Goal: Task Accomplishment & Management: Manage account settings

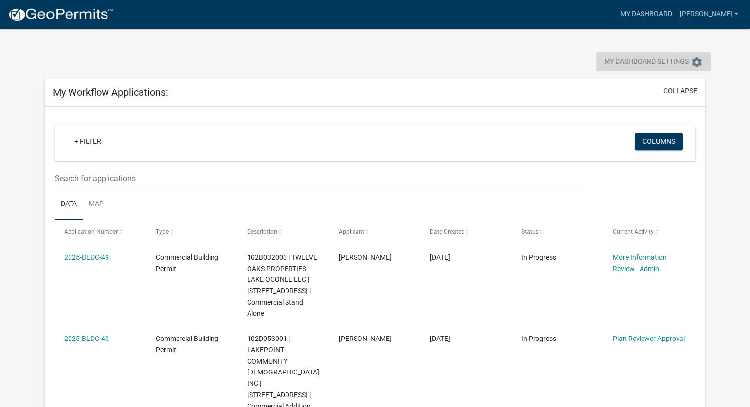
click at [636, 66] on span "My Dashboard Settings" at bounding box center [646, 62] width 85 height 12
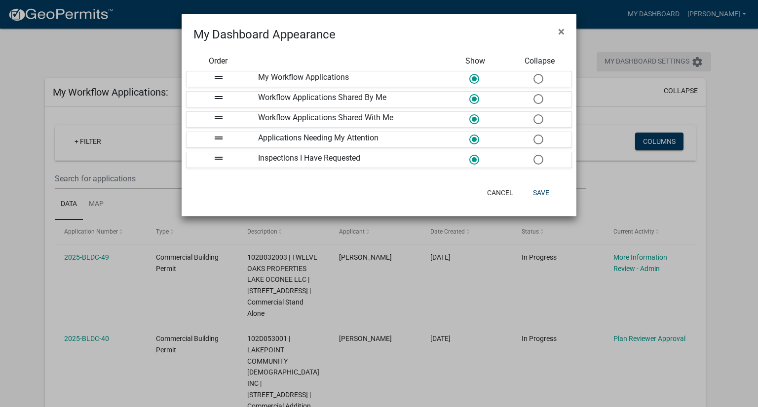
click at [636, 66] on ngb-modal-window "My Dashboard Appearance × Order Show Collapse drag_handle My Workflow Applicati…" at bounding box center [379, 203] width 758 height 407
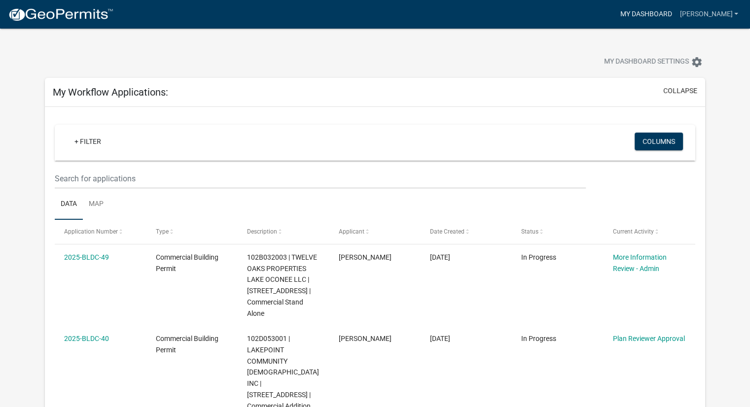
click at [655, 14] on link "My Dashboard" at bounding box center [646, 14] width 60 height 19
click at [732, 15] on link "[PERSON_NAME]" at bounding box center [709, 14] width 67 height 19
click at [698, 45] on link "Account" at bounding box center [702, 41] width 79 height 24
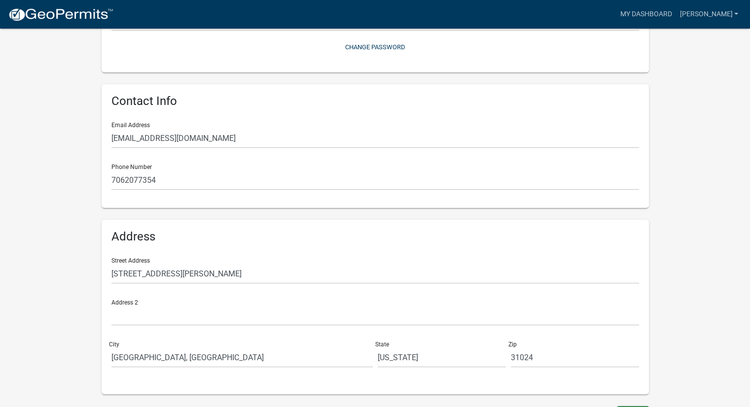
scroll to position [167, 0]
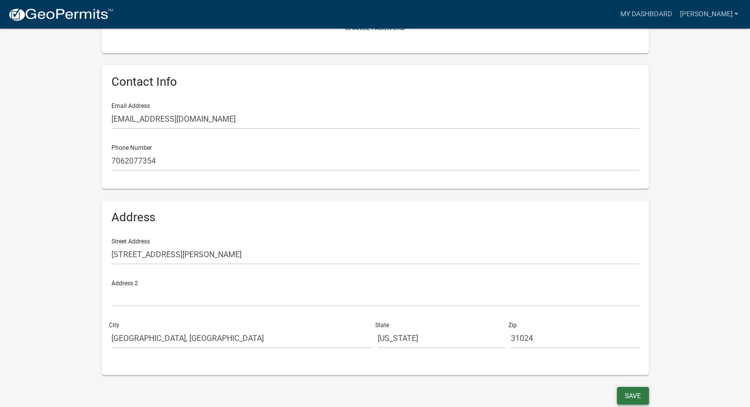
click at [627, 395] on button "Save" at bounding box center [633, 396] width 32 height 18
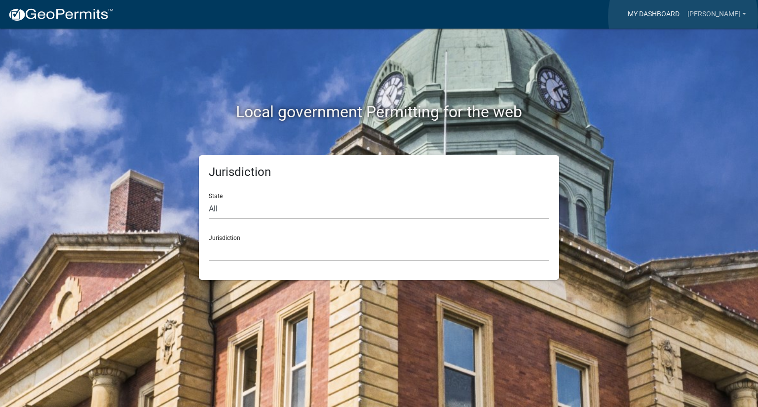
click at [683, 17] on link "My Dashboard" at bounding box center [654, 14] width 60 height 19
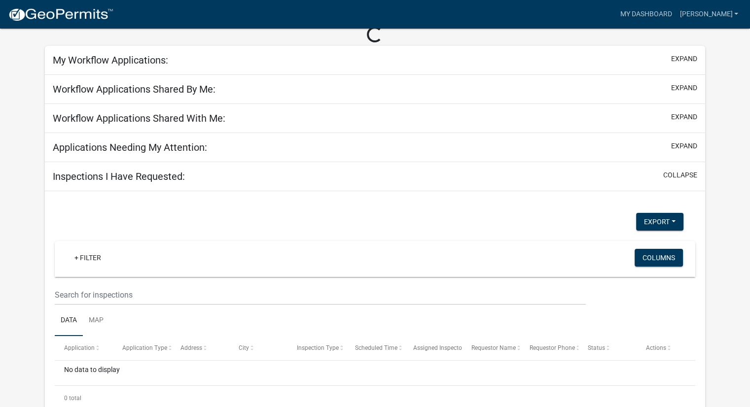
scroll to position [73, 0]
